Goal: Information Seeking & Learning: Learn about a topic

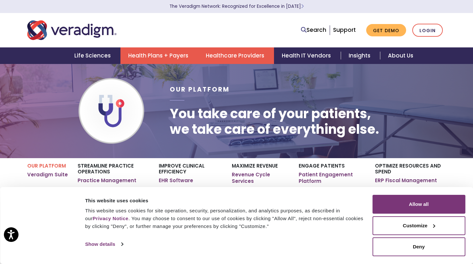
click at [155, 56] on link "Health Plans + Payers" at bounding box center [159, 55] width 78 height 17
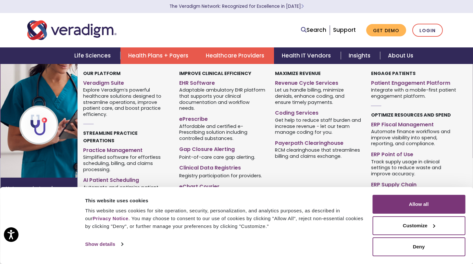
click at [235, 54] on link "Healthcare Providers" at bounding box center [236, 55] width 76 height 17
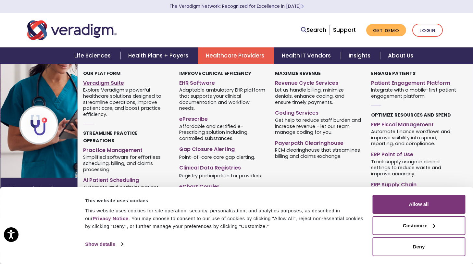
click at [110, 83] on link "Veradigm Suite" at bounding box center [126, 81] width 86 height 9
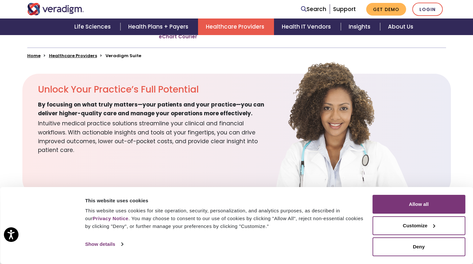
scroll to position [180, 0]
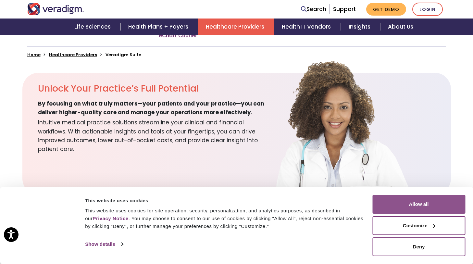
click at [411, 204] on button "Allow all" at bounding box center [418, 204] width 93 height 19
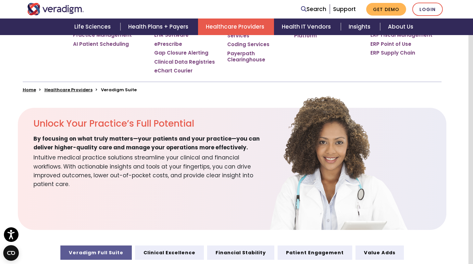
scroll to position [0, 5]
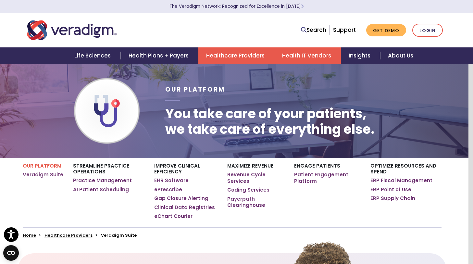
click at [301, 55] on link "Health IT Vendors" at bounding box center [307, 55] width 67 height 17
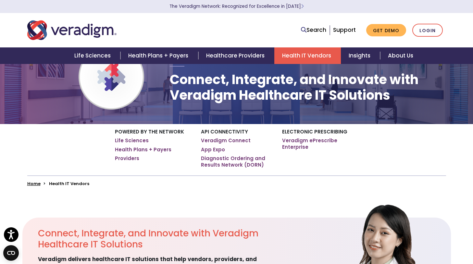
scroll to position [34, 0]
click at [295, 55] on link "Health IT Vendors" at bounding box center [307, 55] width 67 height 17
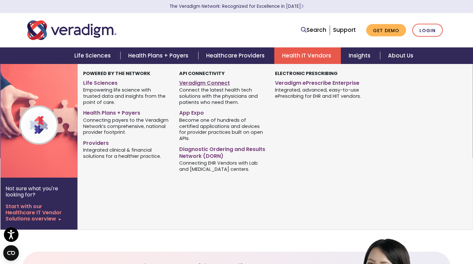
click at [219, 84] on link "Veradigm Connect" at bounding box center [222, 81] width 86 height 9
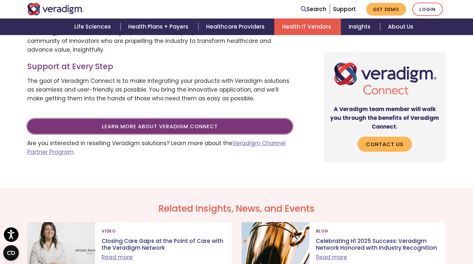
scroll to position [294, 0]
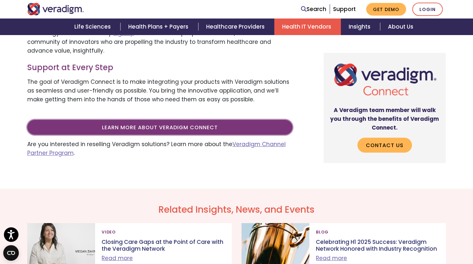
click at [210, 128] on link "Learn more about Veradigm Connect" at bounding box center [159, 127] width 265 height 15
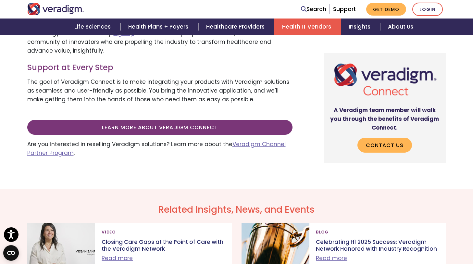
click at [64, 8] on img "Veradigm logo" at bounding box center [55, 9] width 57 height 12
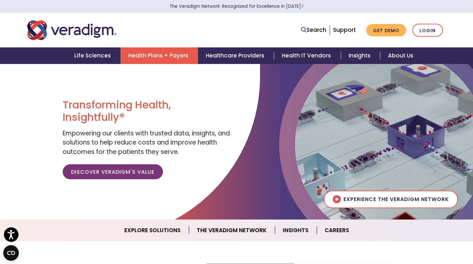
click at [168, 59] on link "Health Plans + Payers" at bounding box center [159, 55] width 78 height 17
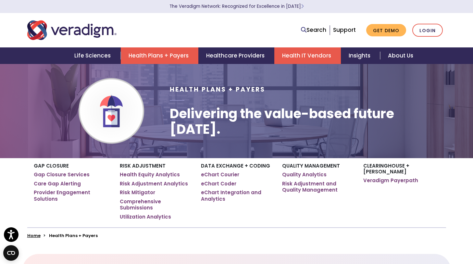
click at [299, 57] on link "Health IT Vendors" at bounding box center [307, 55] width 67 height 17
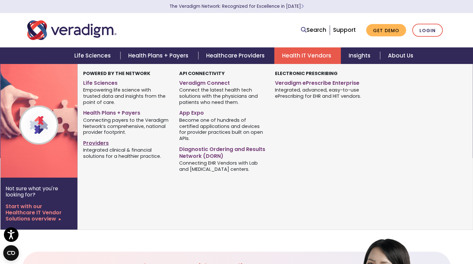
click at [96, 144] on link "Providers" at bounding box center [126, 141] width 86 height 9
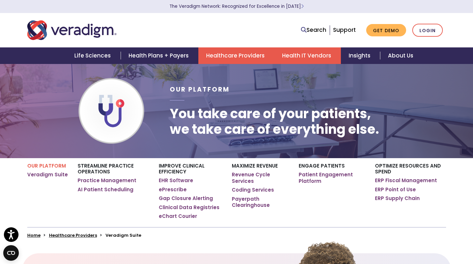
click at [303, 56] on link "Health IT Vendors" at bounding box center [307, 55] width 67 height 17
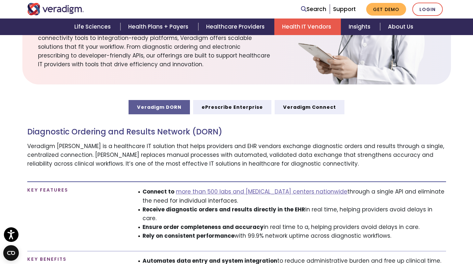
scroll to position [297, 0]
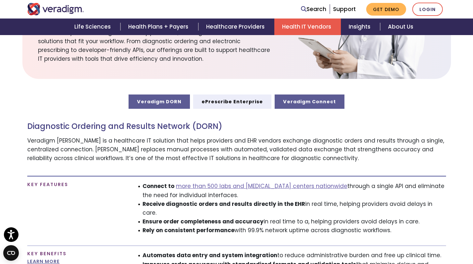
click at [305, 100] on link "Veradigm Connect" at bounding box center [310, 101] width 70 height 14
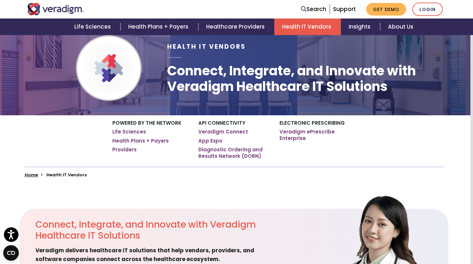
scroll to position [31, 3]
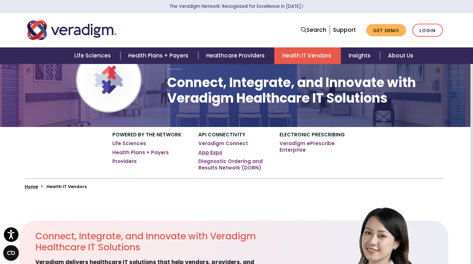
click at [207, 152] on link "App Expo" at bounding box center [210, 152] width 24 height 6
